Goal: Task Accomplishment & Management: Use online tool/utility

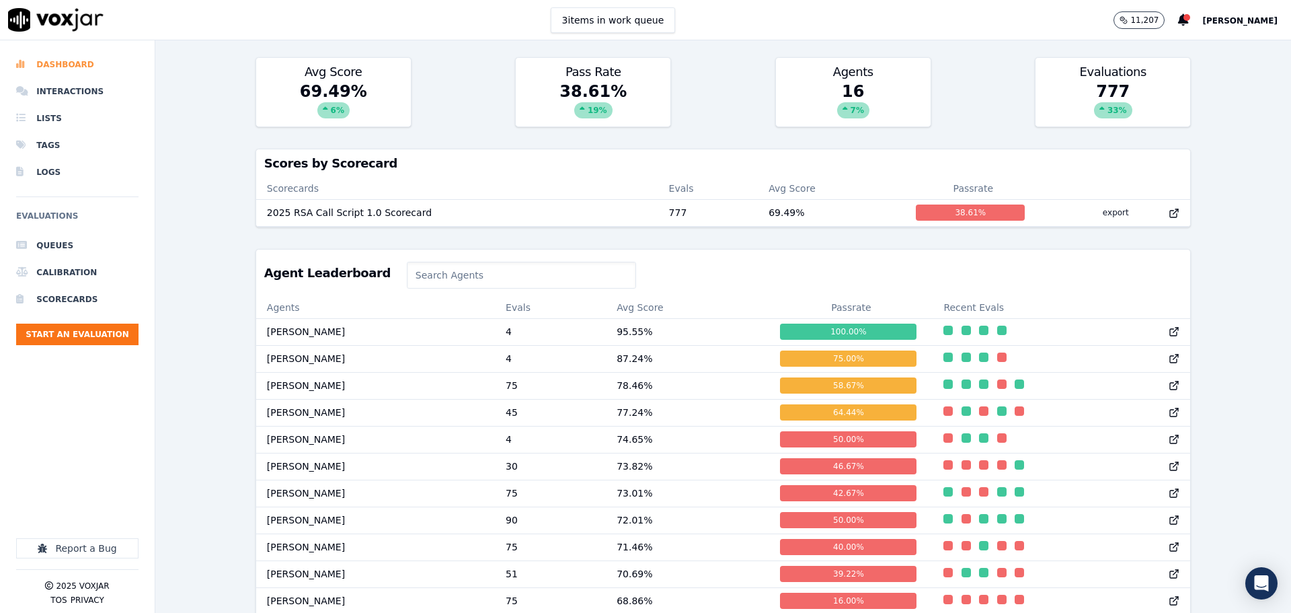
scroll to position [237, 0]
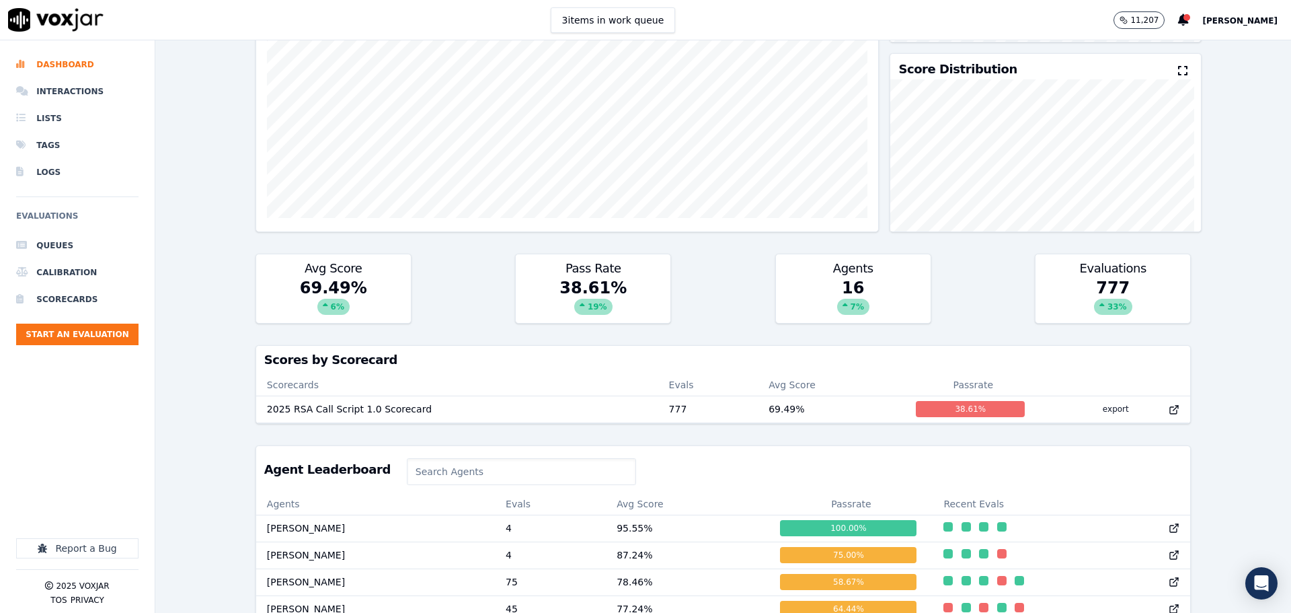
click at [1248, 26] on button "[PERSON_NAME]" at bounding box center [1247, 20] width 89 height 16
click at [1190, 119] on div "Log out" at bounding box center [1211, 116] width 144 height 22
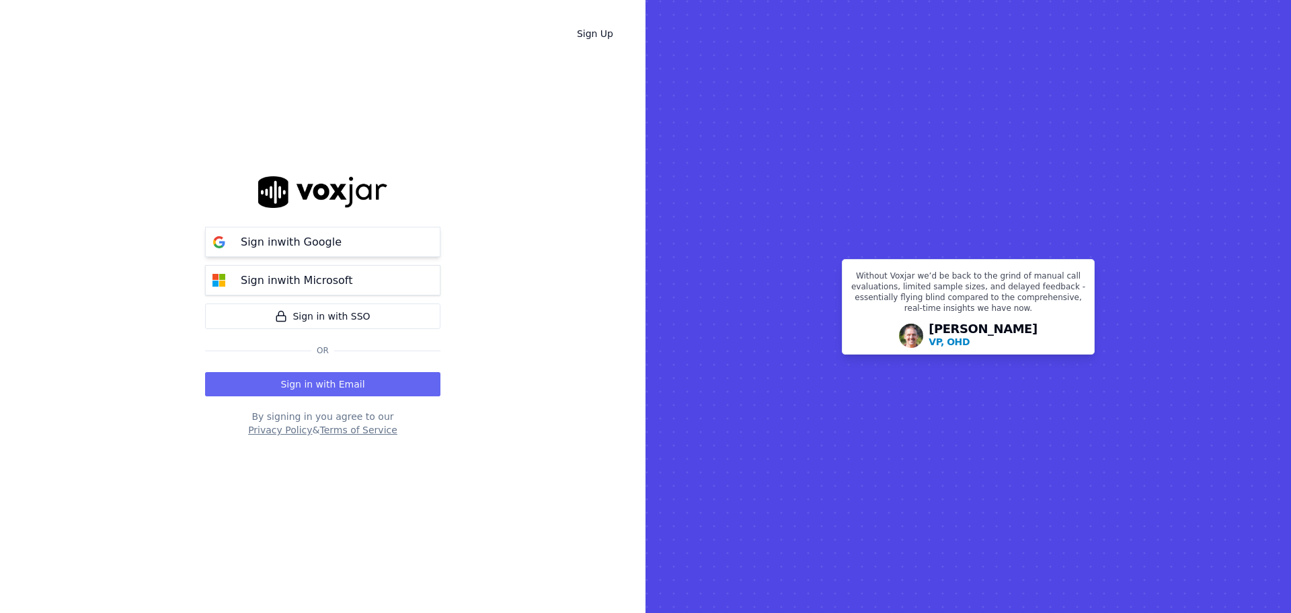
click at [278, 241] on p "Sign in with Google" at bounding box center [291, 242] width 101 height 16
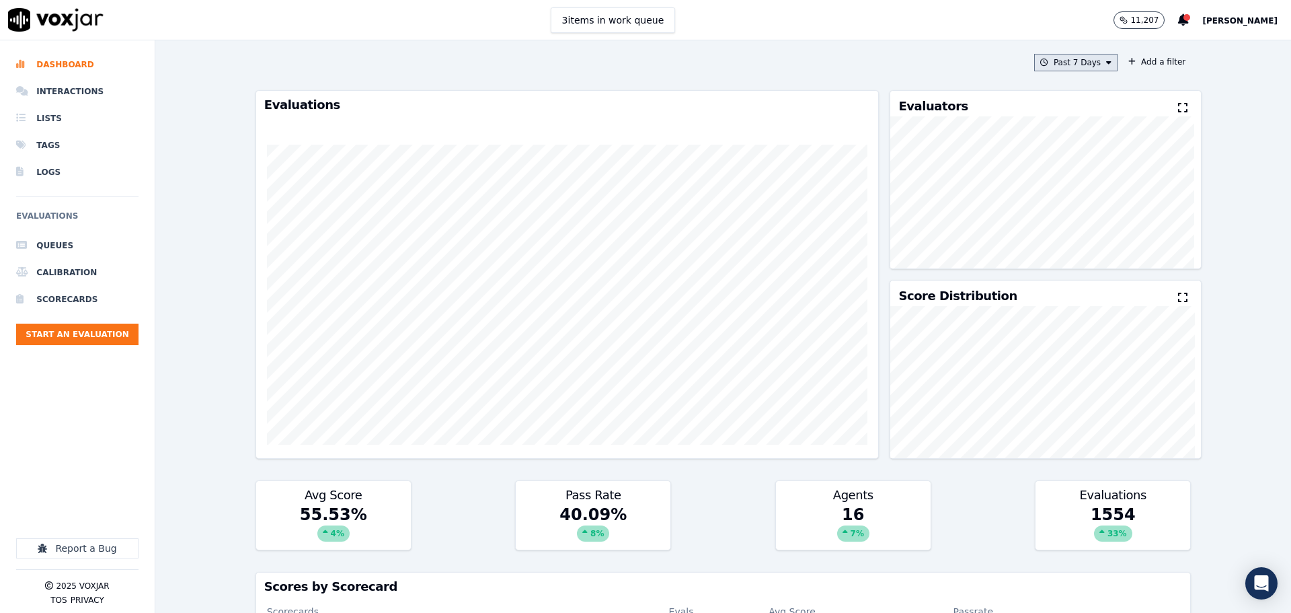
click at [1086, 59] on button "Past 7 Days" at bounding box center [1075, 62] width 83 height 17
click at [1056, 170] on div "This Month" at bounding box center [1078, 168] width 44 height 11
click at [1088, 227] on button "Add" at bounding box center [1098, 217] width 26 height 22
click at [1134, 60] on button "Add a filter" at bounding box center [1157, 62] width 68 height 16
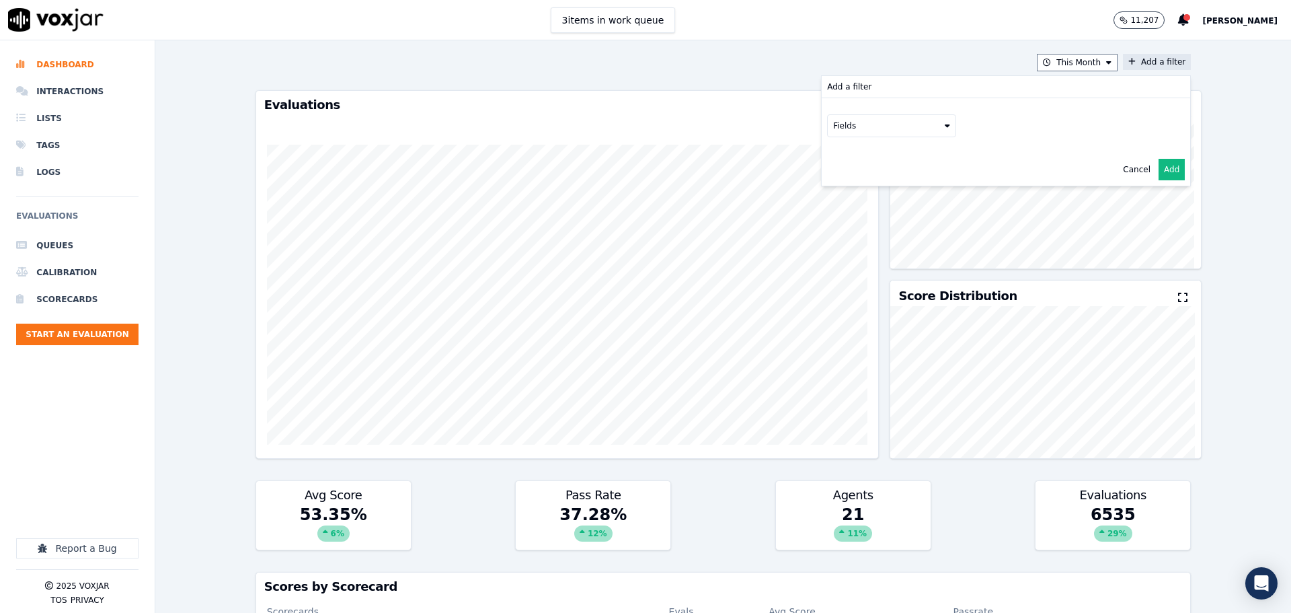
click at [894, 129] on button "Fields" at bounding box center [891, 125] width 129 height 23
click at [853, 256] on div "scorecard" at bounding box center [870, 261] width 40 height 11
click at [904, 155] on button "Fields" at bounding box center [907, 154] width 129 height 23
click at [875, 178] on label "title" at bounding box center [908, 177] width 122 height 16
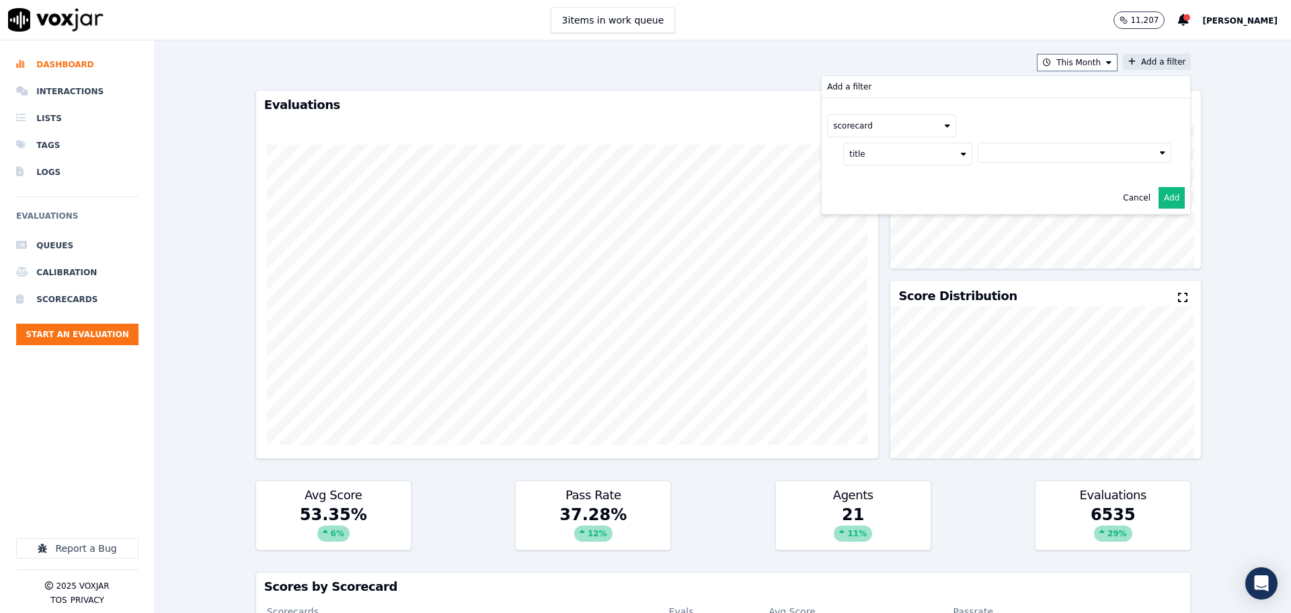
click at [1003, 153] on button at bounding box center [1075, 153] width 194 height 20
click at [1003, 202] on div "2025 RSA Call Script 1.0 Scorecard" at bounding box center [1073, 199] width 141 height 11
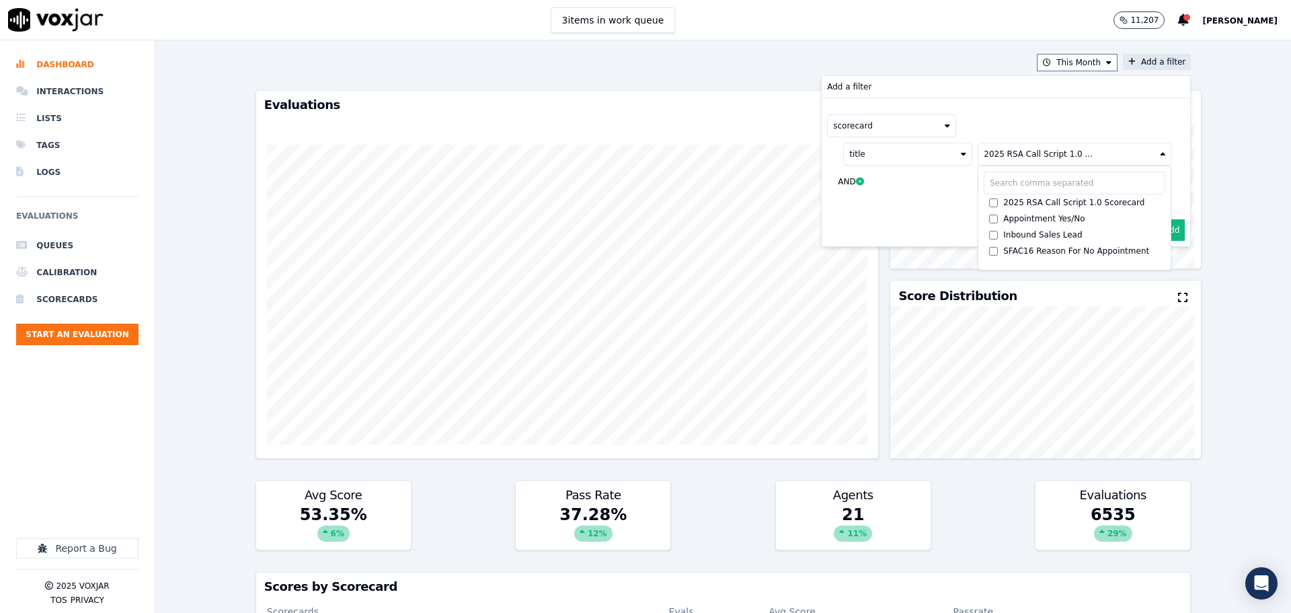
click at [1162, 228] on button "Add" at bounding box center [1172, 230] width 26 height 22
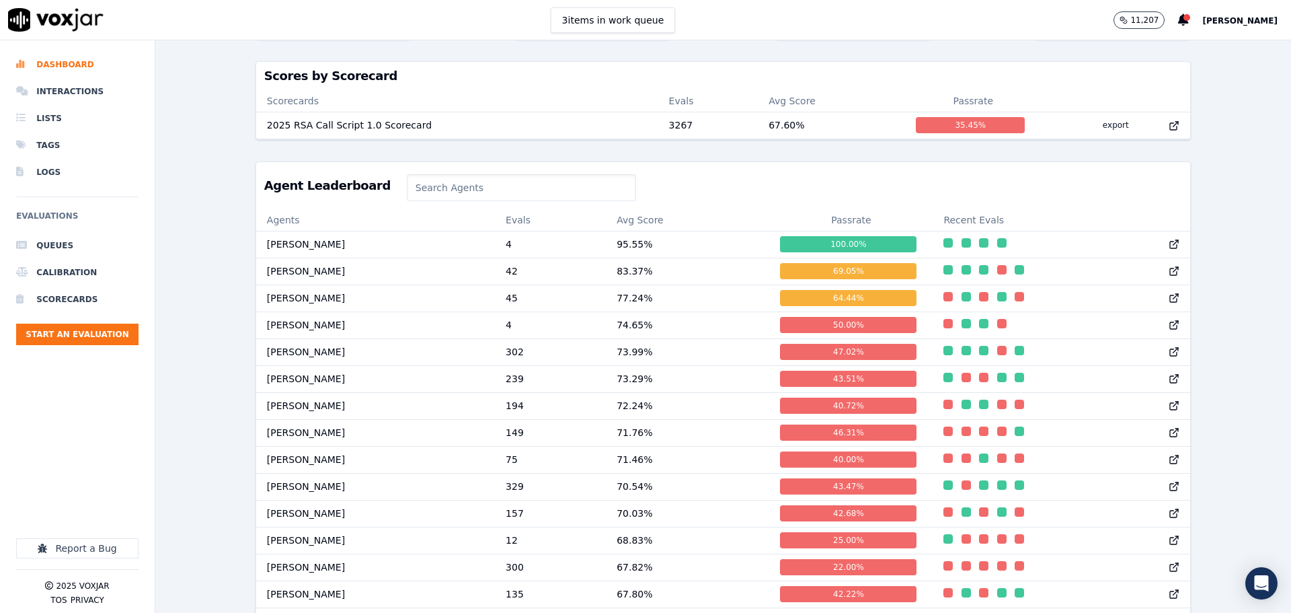
scroll to position [538, 0]
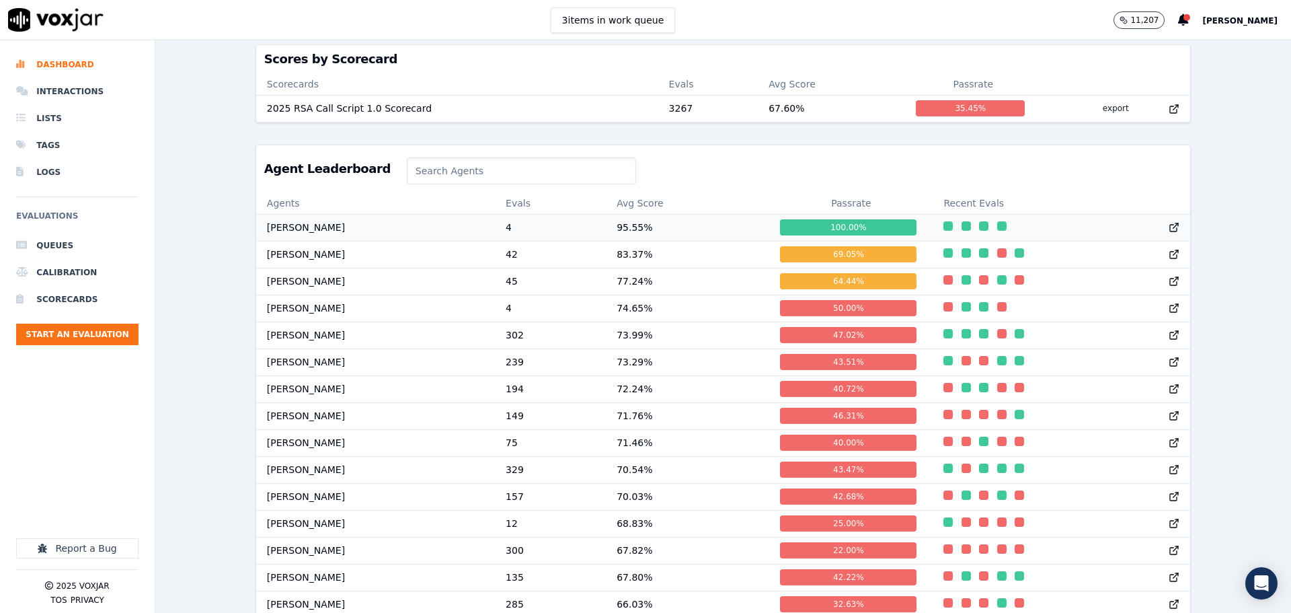
click at [281, 237] on td "Chad Rivera" at bounding box center [375, 227] width 239 height 27
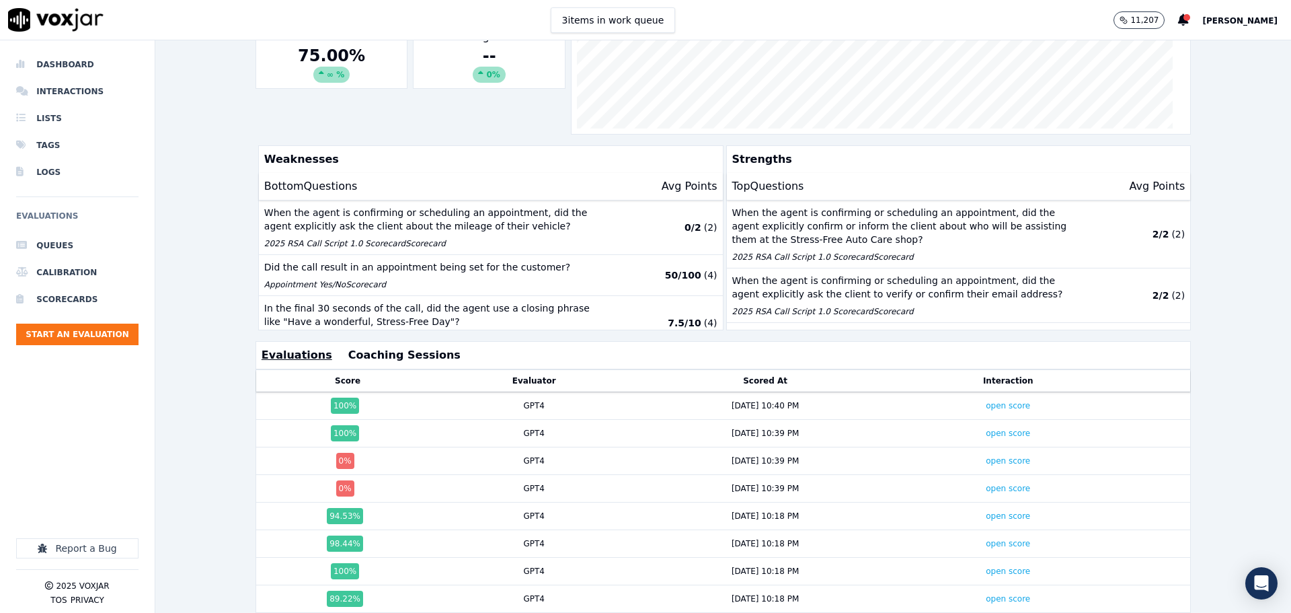
scroll to position [269, 0]
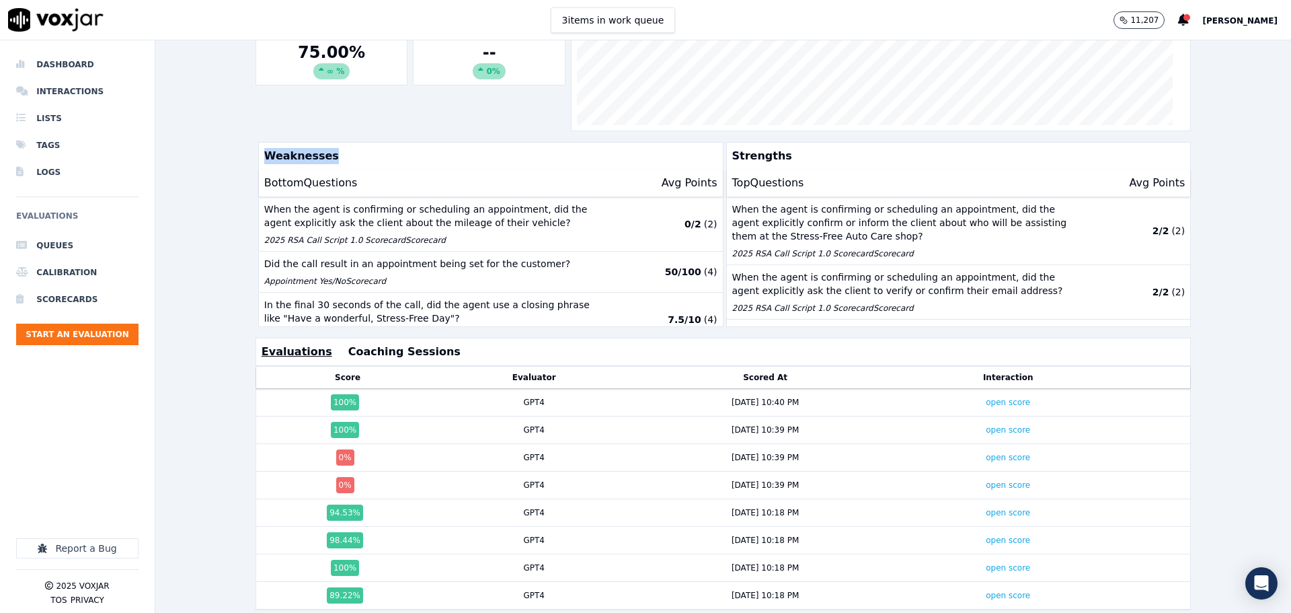
drag, startPoint x: 267, startPoint y: 155, endPoint x: 334, endPoint y: 164, distance: 67.8
click at [334, 163] on p "Weaknesses" at bounding box center [488, 156] width 459 height 27
drag, startPoint x: 268, startPoint y: 187, endPoint x: 379, endPoint y: 192, distance: 111.1
click at [379, 192] on div "Bottom Questions Avg Points" at bounding box center [491, 183] width 464 height 28
drag, startPoint x: 379, startPoint y: 225, endPoint x: 431, endPoint y: 227, distance: 51.8
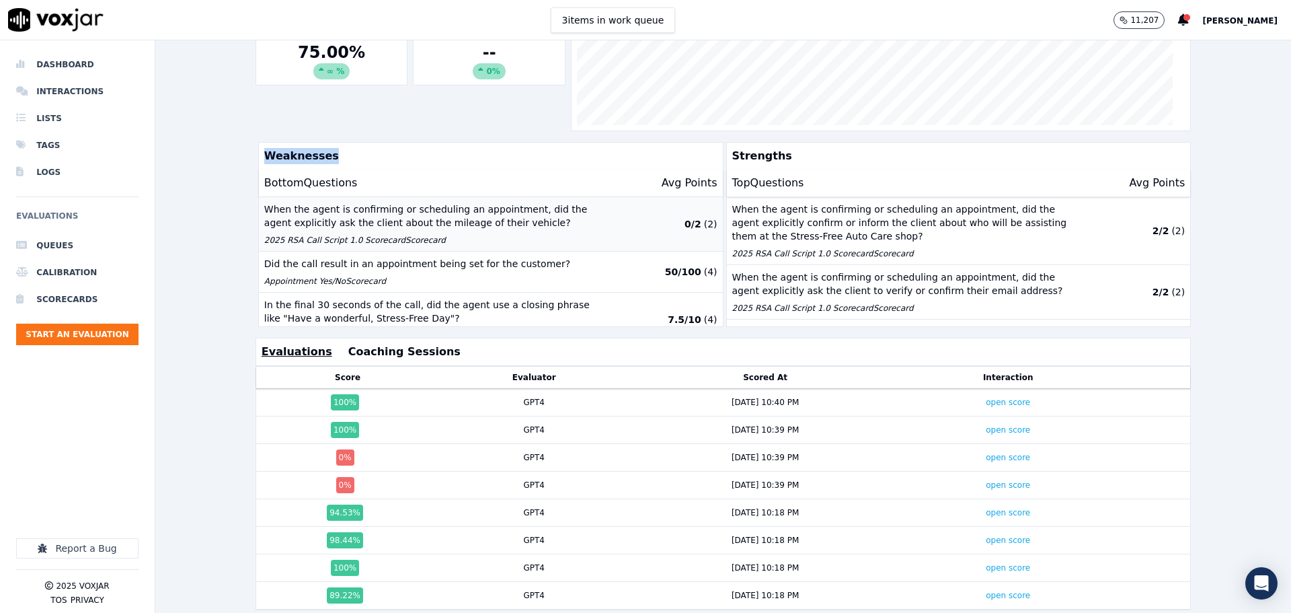
click at [431, 227] on p "When the agent is confirming or scheduling an appointment, did the agent explic…" at bounding box center [434, 215] width 340 height 27
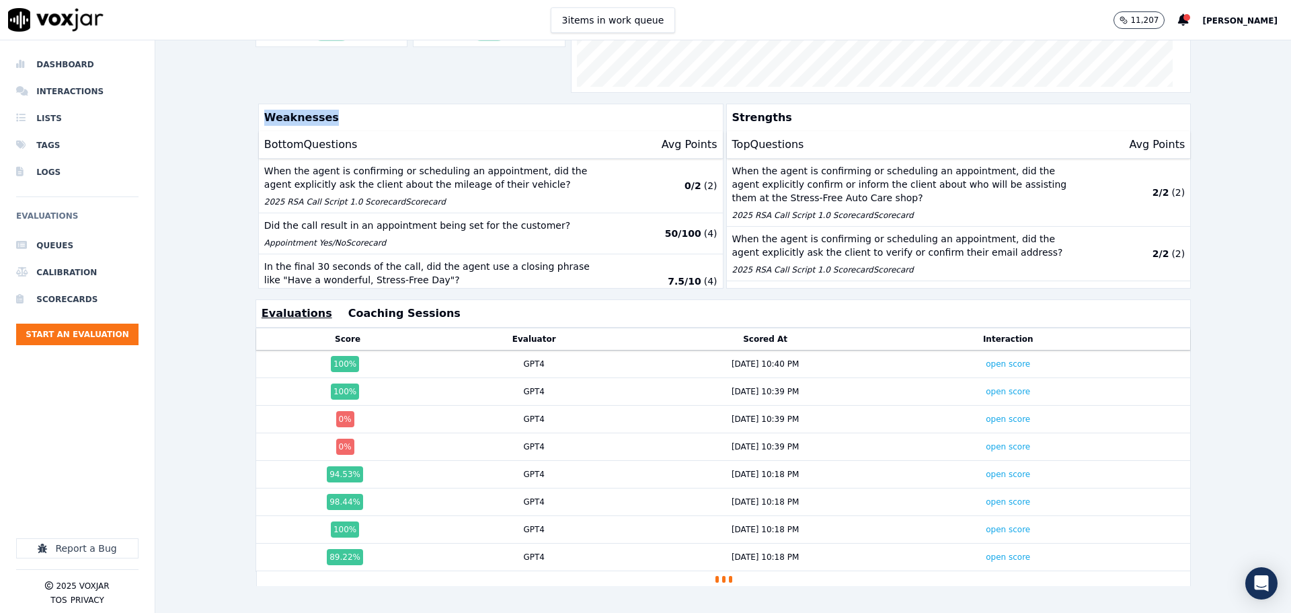
scroll to position [328, 0]
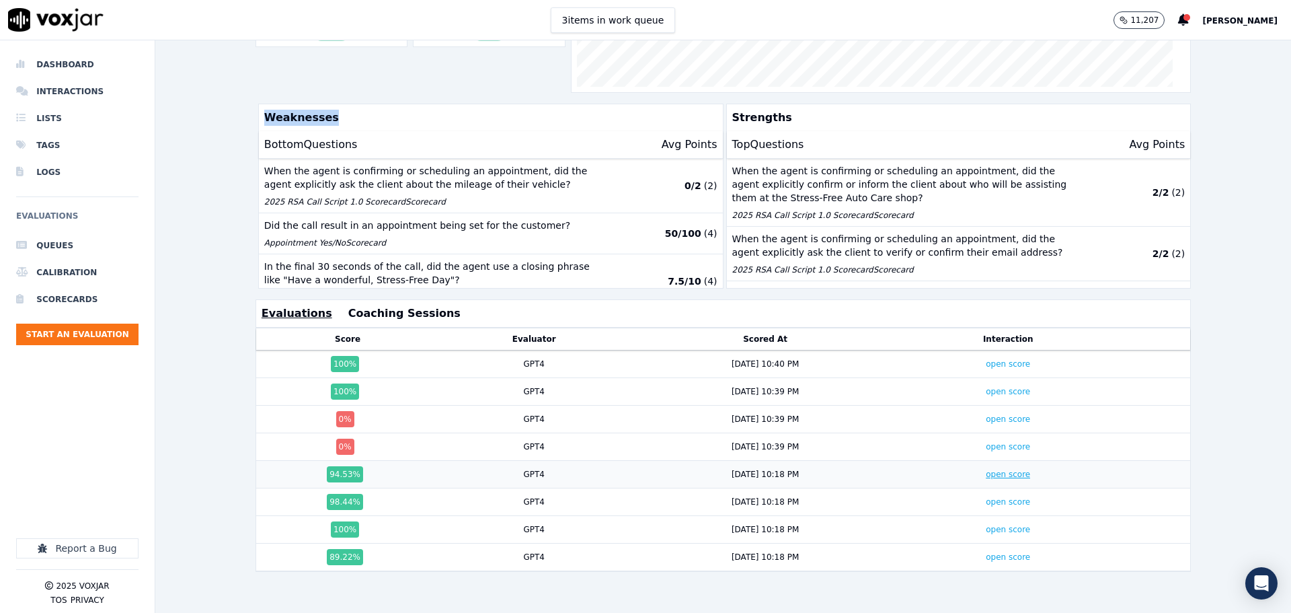
click at [986, 469] on link "open score" at bounding box center [1008, 473] width 44 height 9
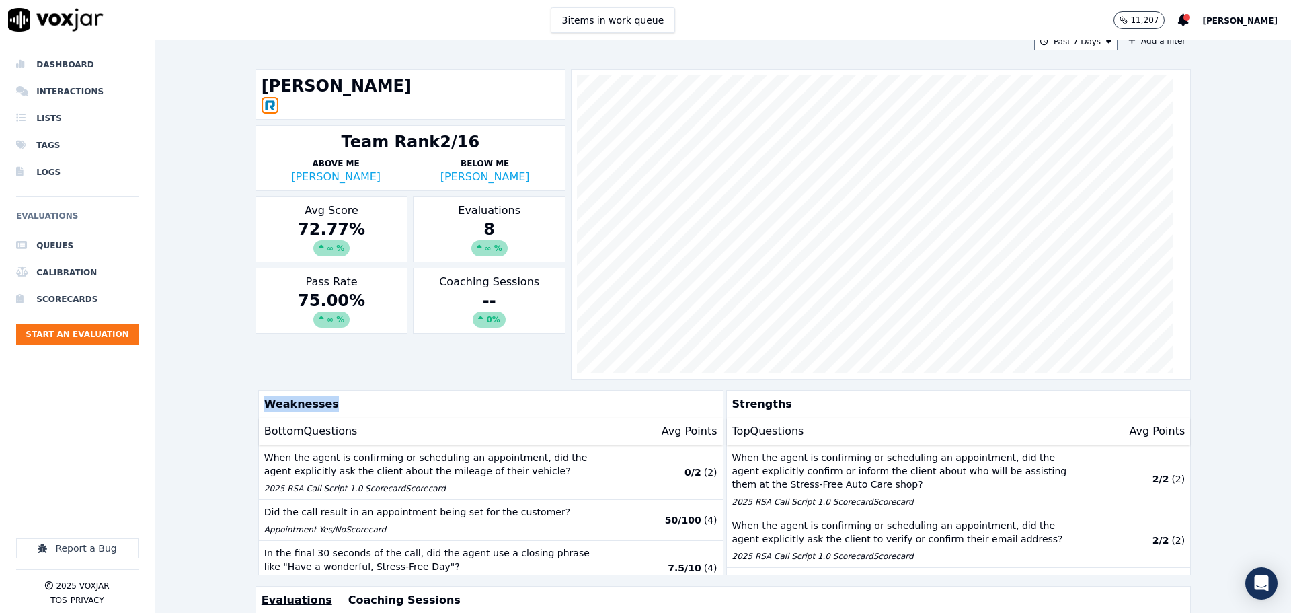
scroll to position [0, 0]
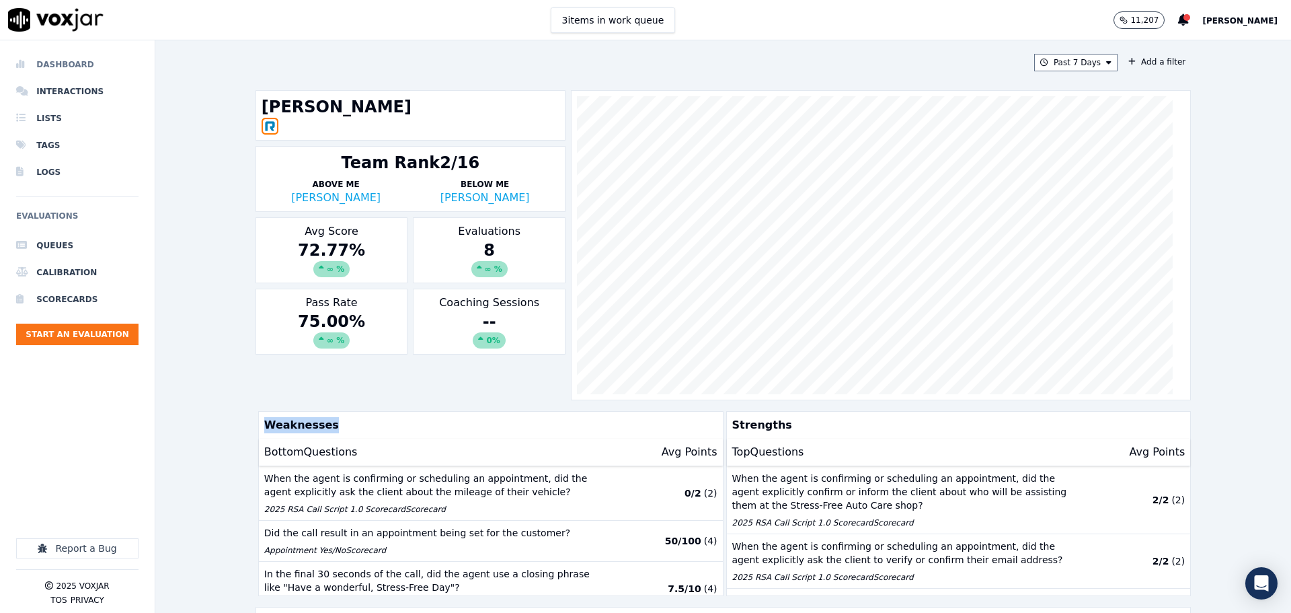
click at [63, 62] on li "Dashboard" at bounding box center [77, 64] width 122 height 27
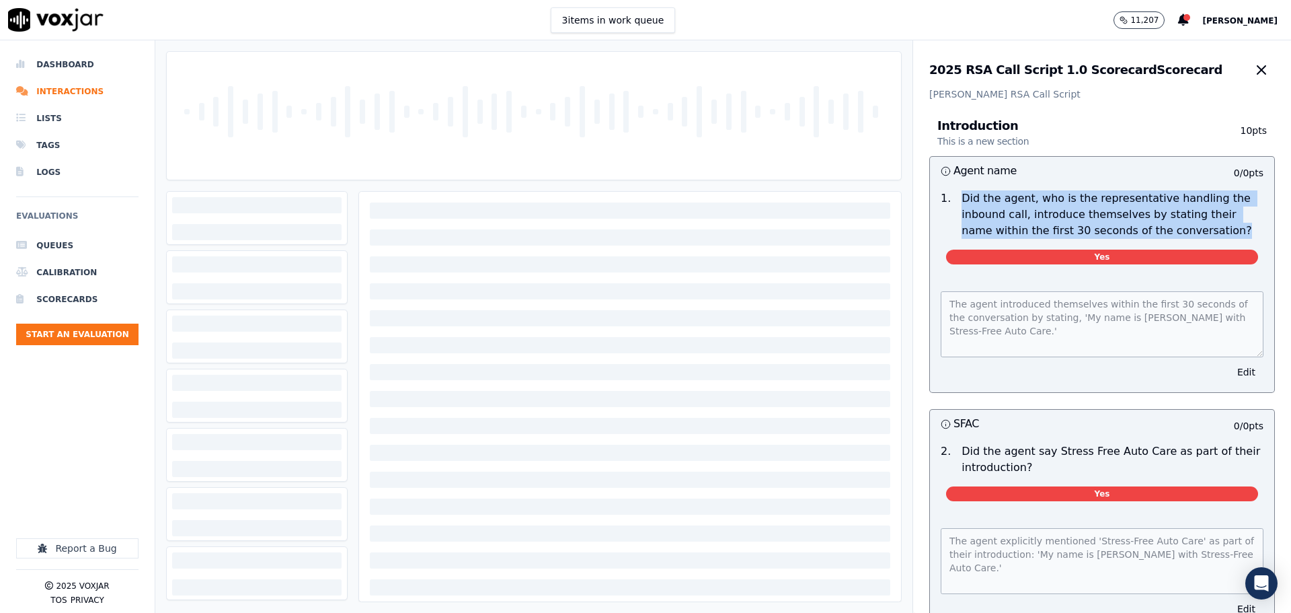
drag, startPoint x: 947, startPoint y: 201, endPoint x: 1173, endPoint y: 231, distance: 227.9
click at [1173, 231] on p "Did the agent, who is the representative handling the inbound call, introduce t…" at bounding box center [1113, 214] width 302 height 48
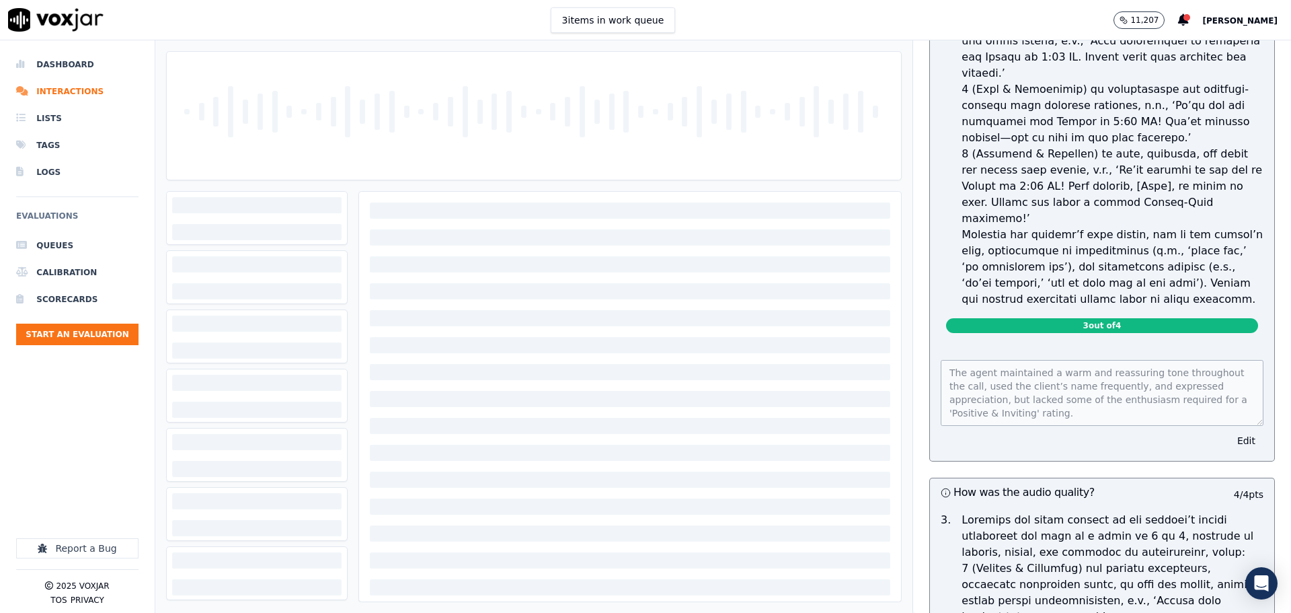
scroll to position [6222, 0]
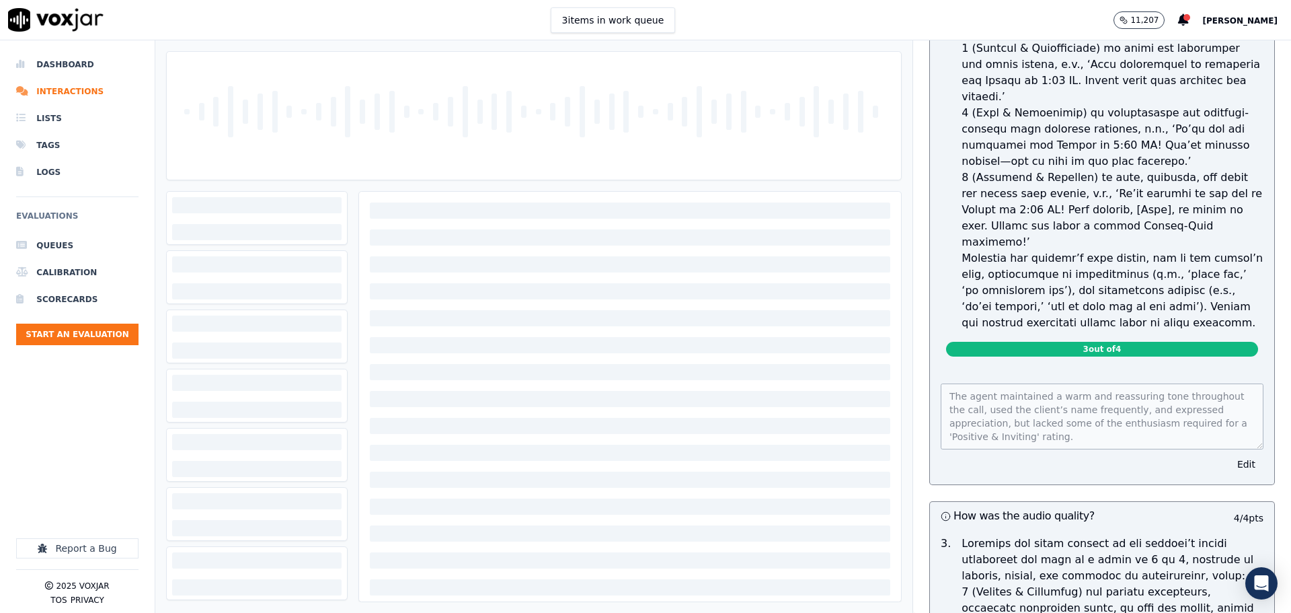
drag, startPoint x: 946, startPoint y: 186, endPoint x: 1209, endPoint y: 188, distance: 263.0
click at [1207, 188] on p at bounding box center [1113, 153] width 302 height 355
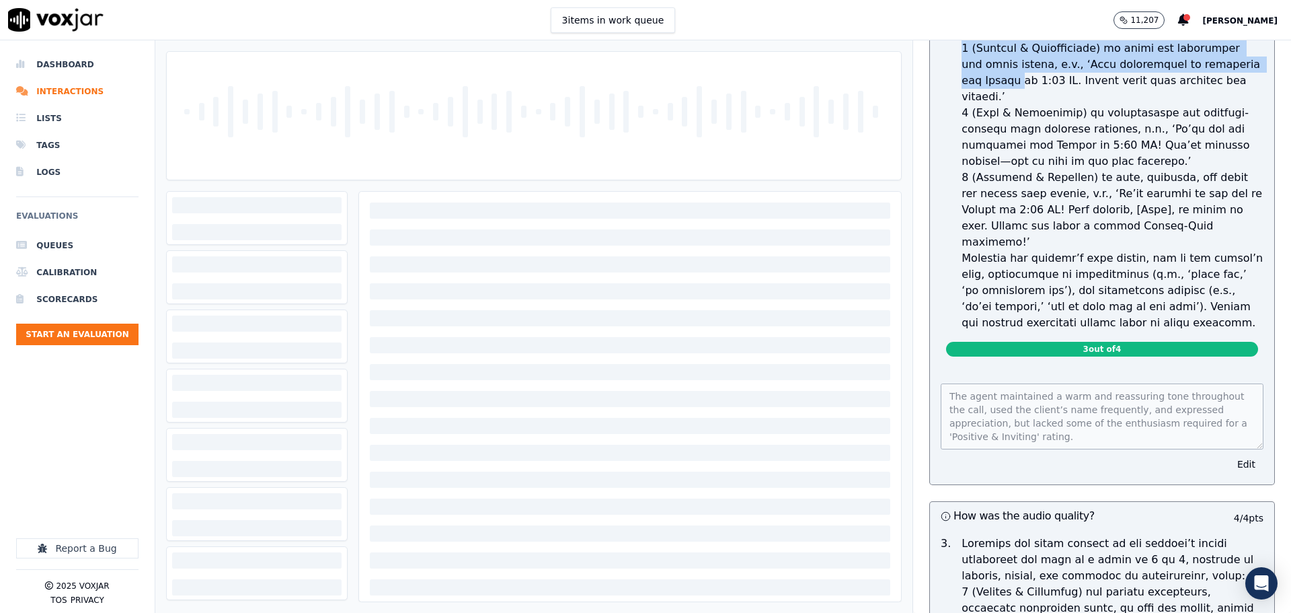
drag, startPoint x: 944, startPoint y: 216, endPoint x: 1212, endPoint y: 236, distance: 268.4
click at [1212, 236] on div at bounding box center [1112, 153] width 313 height 355
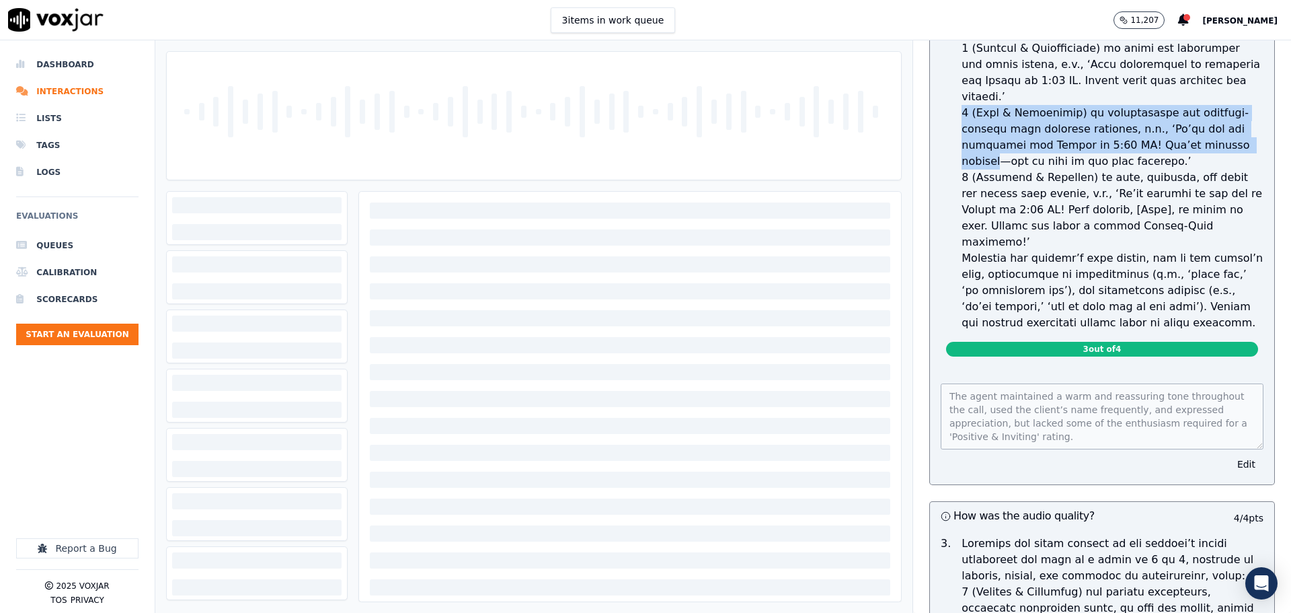
drag, startPoint x: 948, startPoint y: 262, endPoint x: 1202, endPoint y: 285, distance: 254.6
click at [1205, 285] on div at bounding box center [1112, 153] width 313 height 355
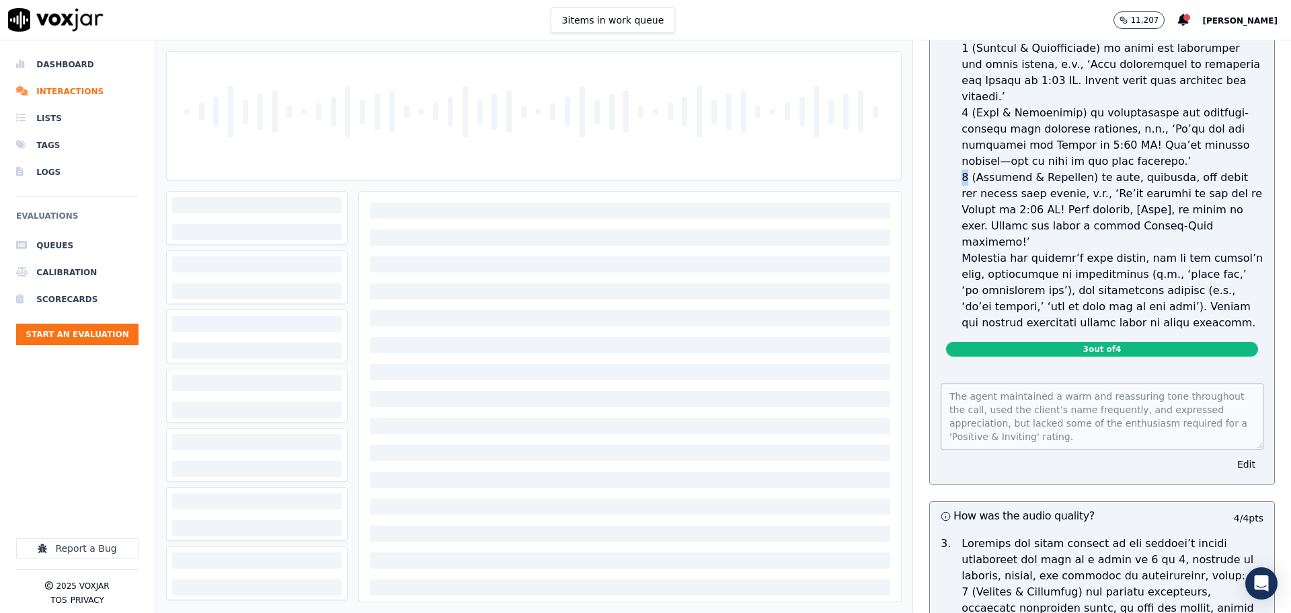
click at [962, 326] on p at bounding box center [1113, 153] width 302 height 355
click at [963, 326] on p at bounding box center [1113, 153] width 302 height 355
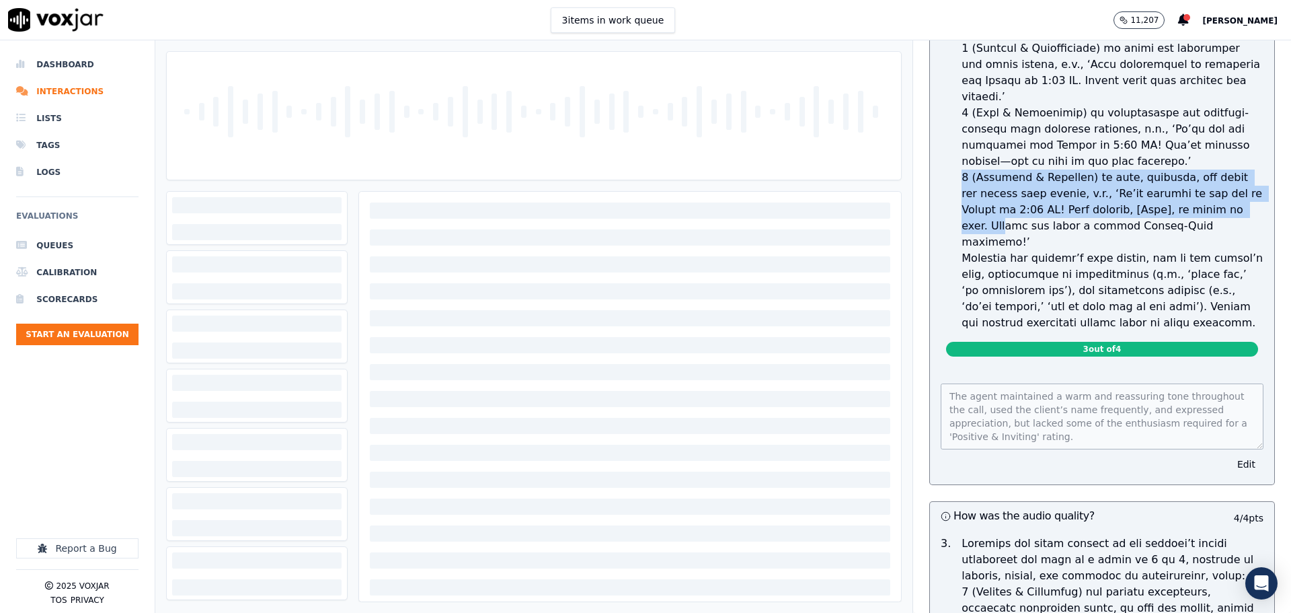
drag, startPoint x: 942, startPoint y: 328, endPoint x: 1189, endPoint y: 354, distance: 248.9
click at [1189, 331] on div at bounding box center [1112, 153] width 313 height 355
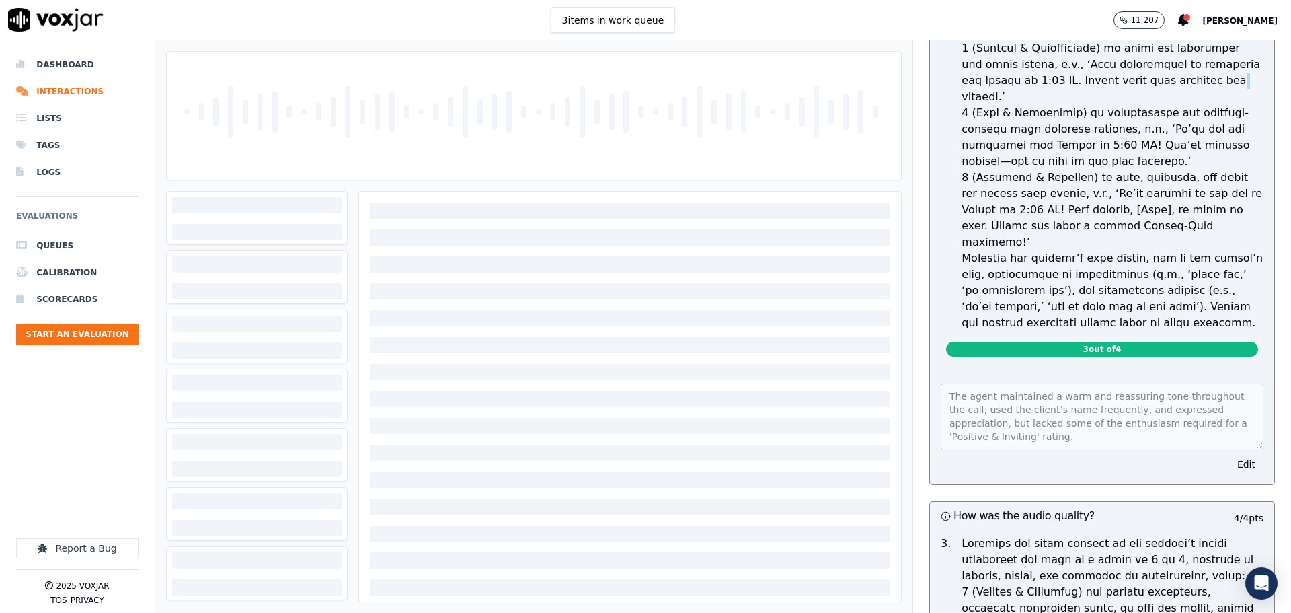
click at [1143, 247] on p at bounding box center [1113, 153] width 302 height 355
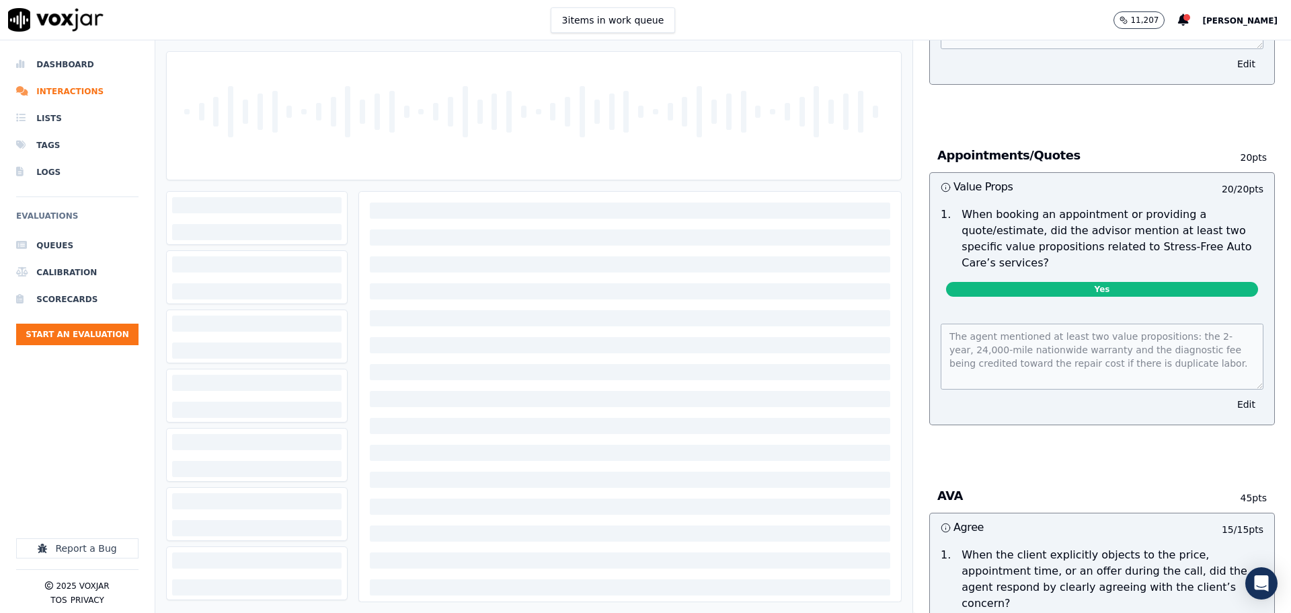
scroll to position [0, 0]
